Goal: Information Seeking & Learning: Learn about a topic

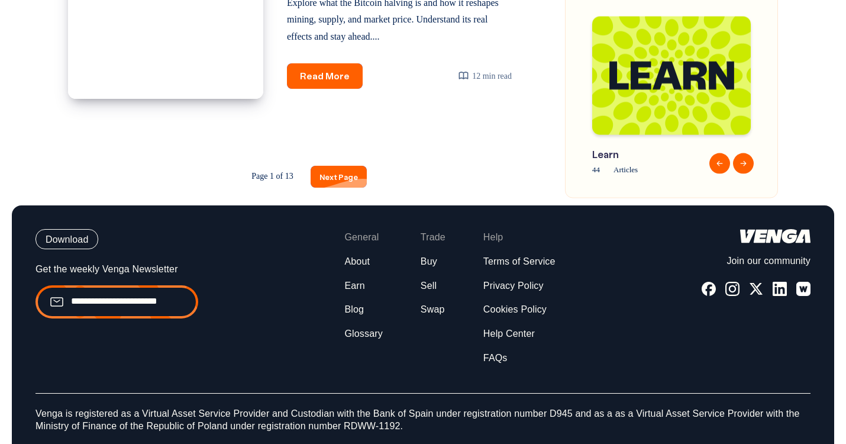
scroll to position [1988, 0]
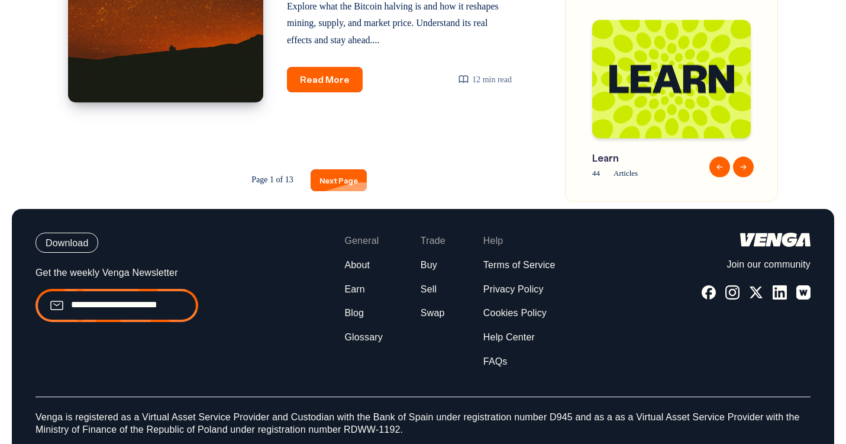
click at [340, 191] on link "Next Page" at bounding box center [339, 180] width 56 height 22
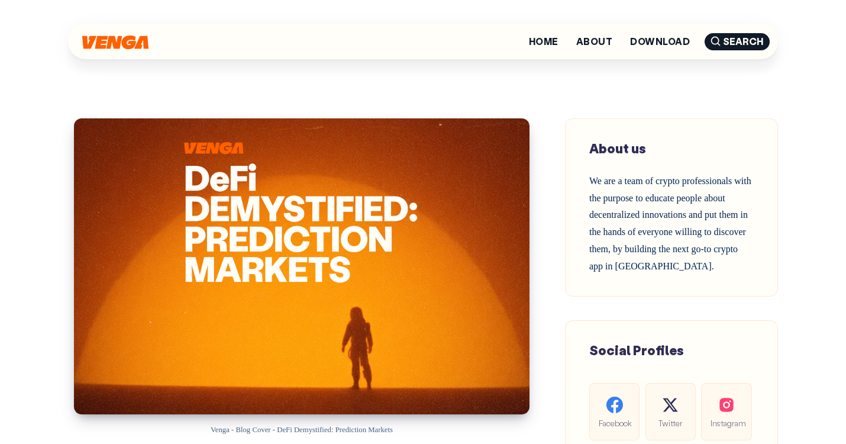
click at [137, 39] on img at bounding box center [115, 43] width 66 height 14
